Goal: Information Seeking & Learning: Learn about a topic

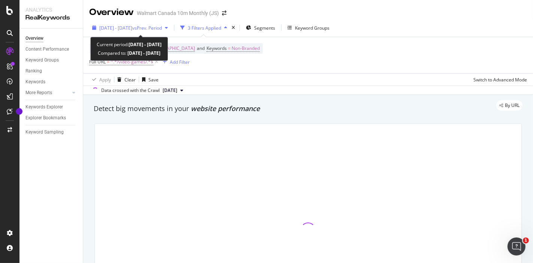
click at [161, 28] on span "vs Prev. Period" at bounding box center [147, 28] width 30 height 6
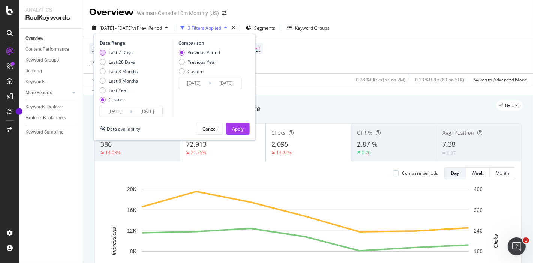
click at [126, 54] on div "Last 7 Days" at bounding box center [121, 52] width 24 height 6
type input "[DATE]"
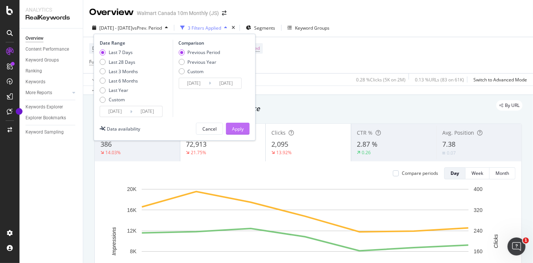
click at [239, 129] on div "Apply" at bounding box center [238, 129] width 12 height 6
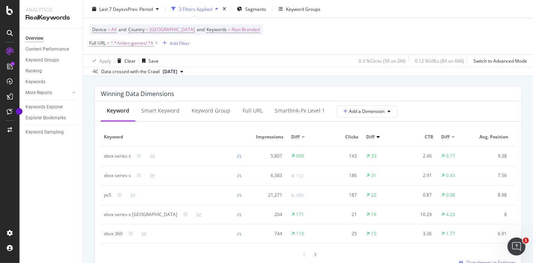
scroll to position [670, 0]
click at [101, 151] on td "xbox series x" at bounding box center [176, 155] width 150 height 20
copy div "xbox series x"
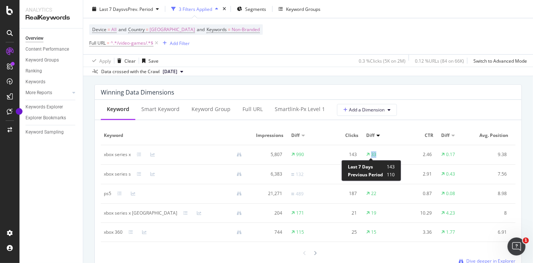
drag, startPoint x: 380, startPoint y: 155, endPoint x: 371, endPoint y: 154, distance: 9.1
click at [371, 154] on td "33" at bounding box center [382, 155] width 38 height 20
click at [104, 154] on div "xbox series x" at bounding box center [117, 154] width 27 height 7
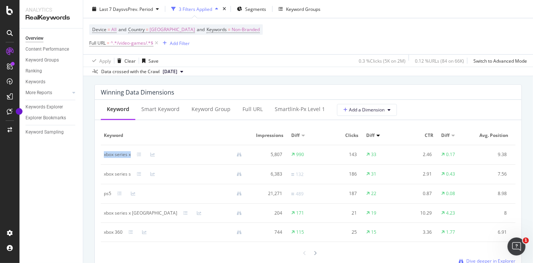
click at [104, 154] on div "xbox series x" at bounding box center [117, 154] width 27 height 7
copy div "xbox series x"
click at [115, 175] on div "xbox series s" at bounding box center [117, 174] width 27 height 7
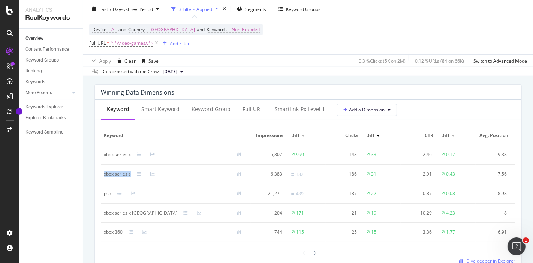
copy div "xbox series s"
click at [109, 194] on div "ps5" at bounding box center [108, 193] width 8 height 7
copy div "ps5"
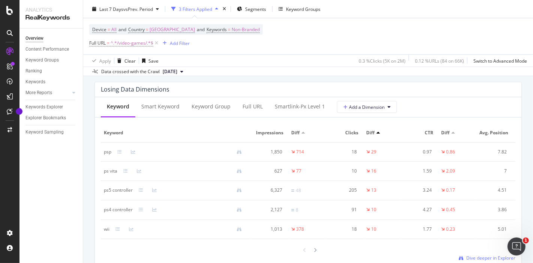
scroll to position [889, 0]
click at [108, 155] on div "psp" at bounding box center [108, 151] width 8 height 7
copy div "psp"
click at [105, 174] on div "ps vita" at bounding box center [111, 170] width 14 height 7
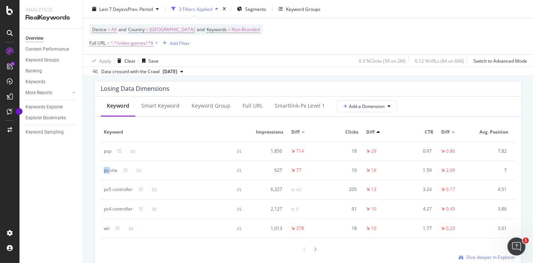
click at [105, 174] on div "ps vita" at bounding box center [111, 170] width 14 height 7
copy div "ps vita"
click at [117, 193] on div "ps5 controller" at bounding box center [118, 189] width 29 height 7
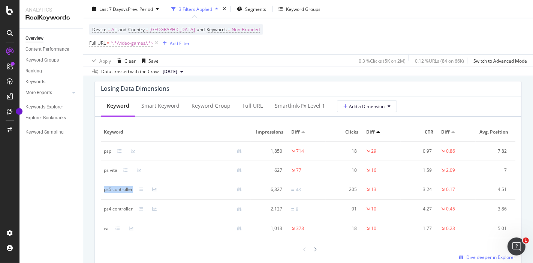
click at [117, 193] on div "ps5 controller" at bounding box center [118, 189] width 29 height 7
copy div "ps5 controller"
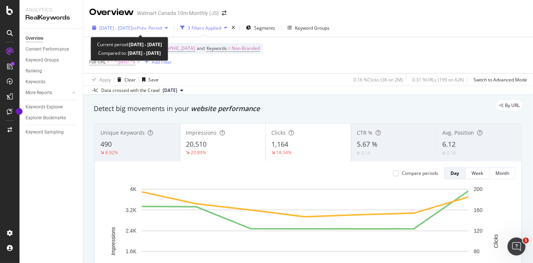
click at [162, 27] on span "vs Prev. Period" at bounding box center [147, 28] width 30 height 6
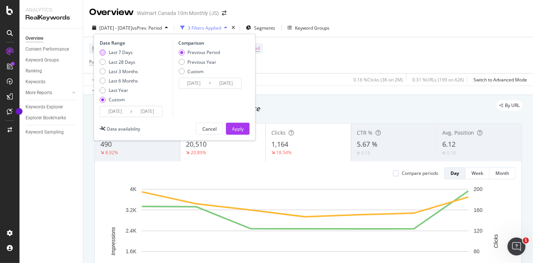
click at [116, 53] on div "Last 7 Days" at bounding box center [121, 52] width 24 height 6
type input "[DATE]"
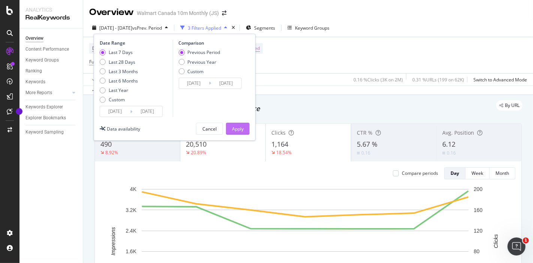
click at [240, 128] on div "Apply" at bounding box center [238, 129] width 12 height 6
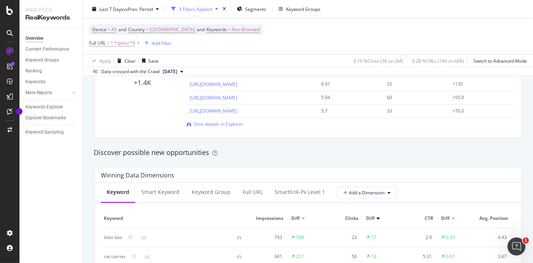
scroll to position [599, 0]
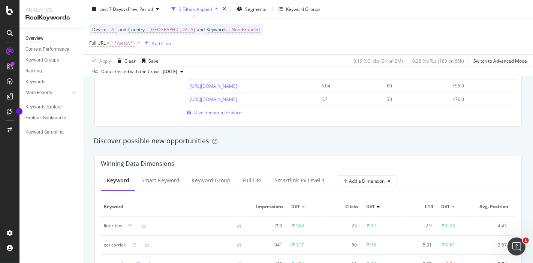
click at [107, 165] on div "Winning Data Dimensions" at bounding box center [138, 164] width 74 height 8
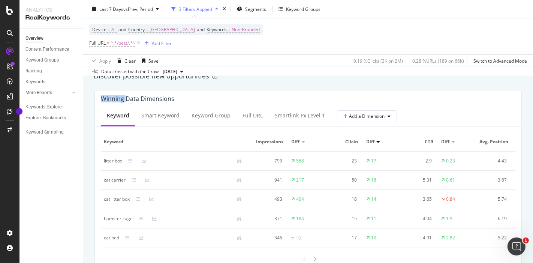
scroll to position [665, 0]
click at [105, 156] on div "litter box" at bounding box center [113, 159] width 18 height 7
copy div "litter box"
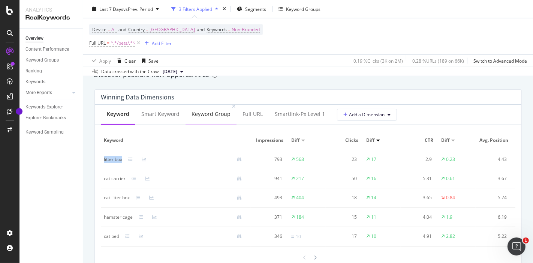
copy div "litter box"
click at [118, 179] on div "cat carrier" at bounding box center [115, 178] width 22 height 7
copy div "cat carrier"
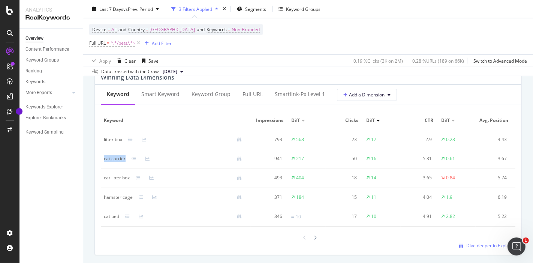
scroll to position [702, 0]
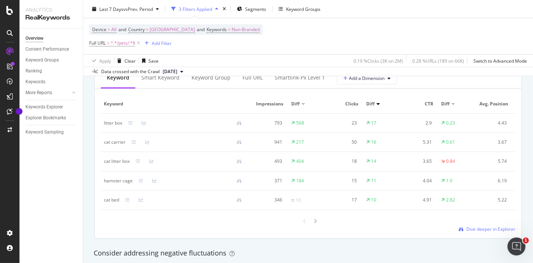
click at [110, 178] on div "hamster cage" at bounding box center [118, 180] width 29 height 7
copy div "hamster cage"
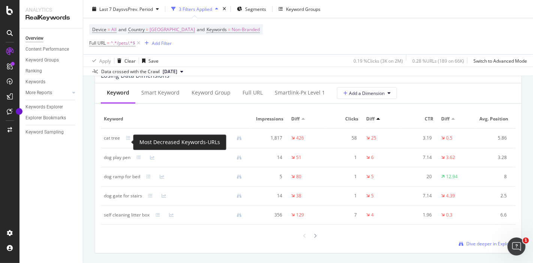
scroll to position [916, 0]
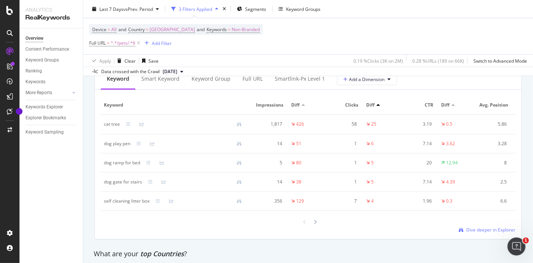
click at [108, 128] on div "cat tree" at bounding box center [112, 124] width 16 height 7
copy div "cat tree"
click at [110, 147] on div "dog play pen" at bounding box center [117, 143] width 27 height 7
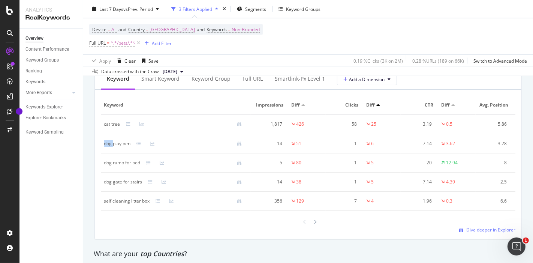
click at [110, 147] on div "dog play pen" at bounding box center [117, 143] width 27 height 7
copy div "dog play pen"
click at [110, 166] on div "dog ramp for bed" at bounding box center [122, 162] width 36 height 7
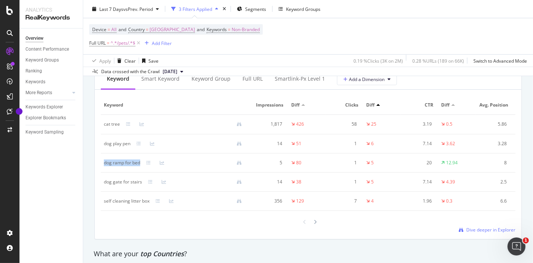
click at [110, 166] on div "dog ramp for bed" at bounding box center [122, 162] width 36 height 7
copy div "dog ramp for bed"
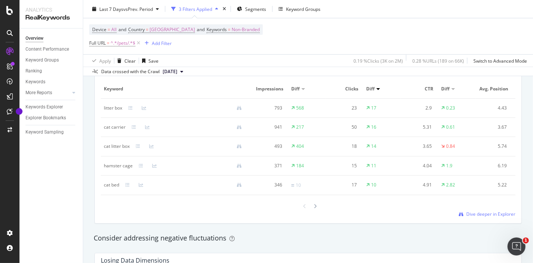
scroll to position [716, 0]
